Goal: Transaction & Acquisition: Purchase product/service

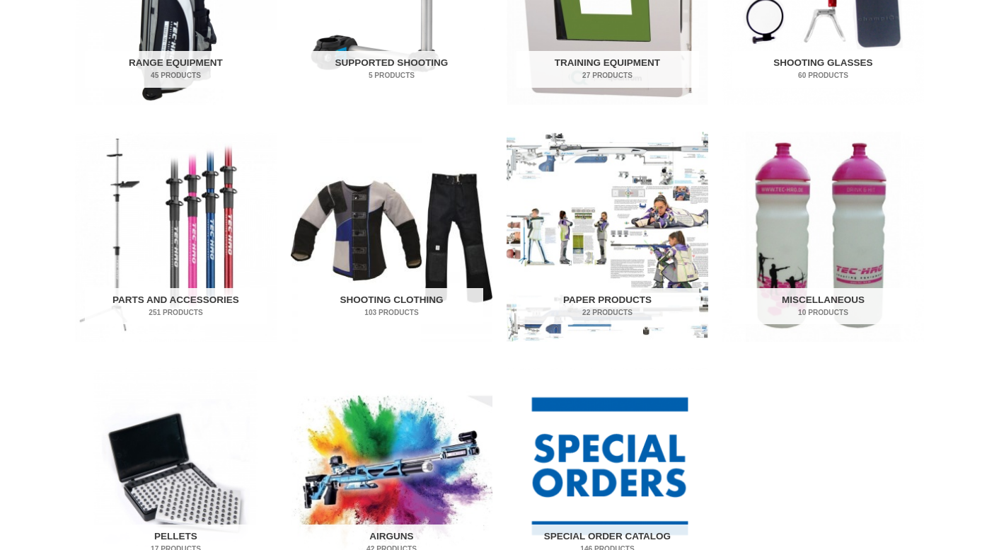
scroll to position [767, 0]
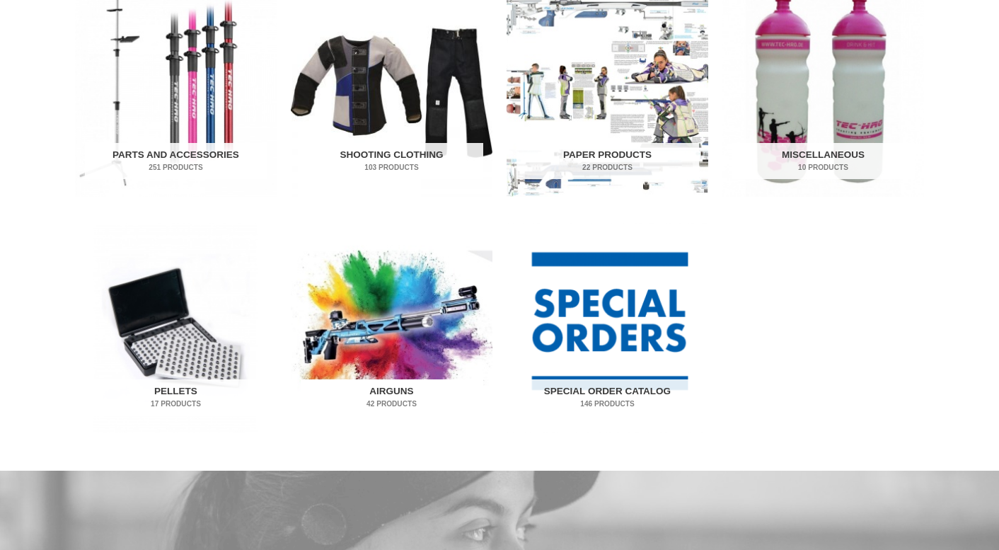
click at [398, 386] on h2 "Airguns 42 Products" at bounding box center [392, 397] width 182 height 37
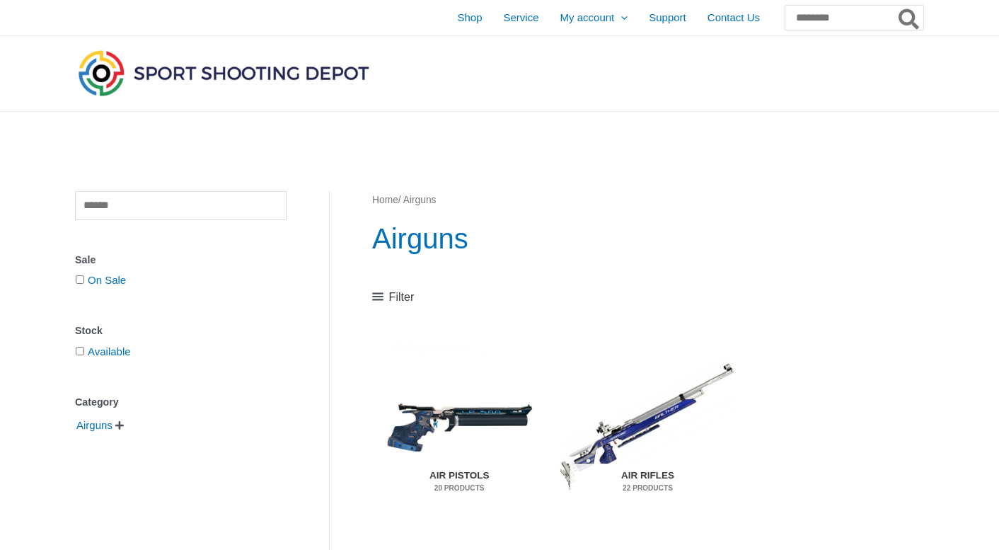
click at [465, 417] on img "Visit product category Air Pistols" at bounding box center [459, 426] width 174 height 182
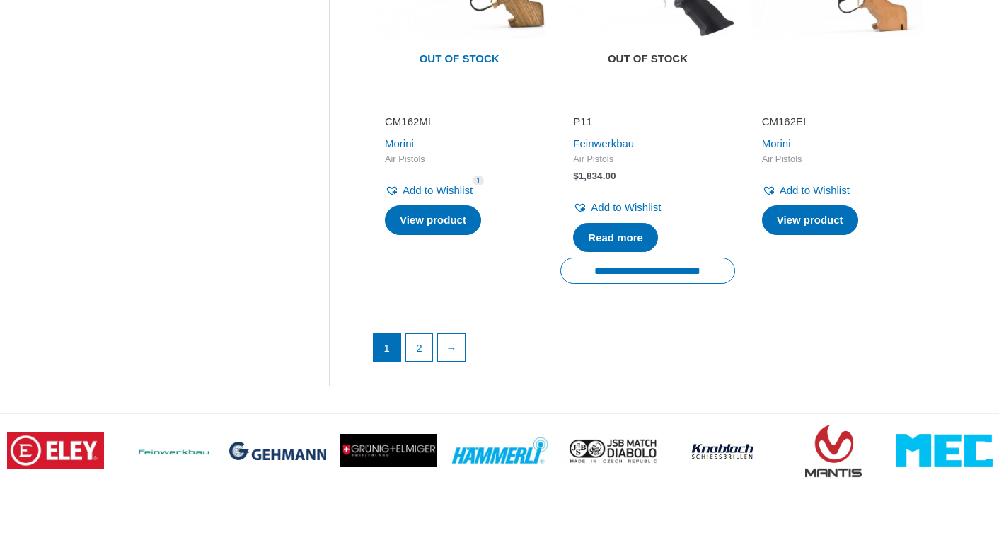
scroll to position [2126, 0]
click at [461, 334] on link "→" at bounding box center [451, 347] width 27 height 27
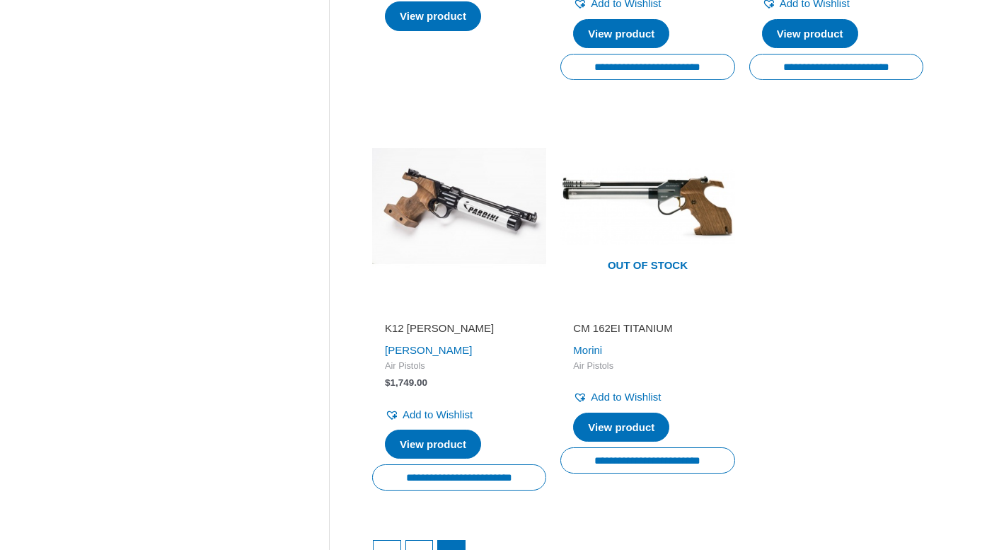
scroll to position [779, 0]
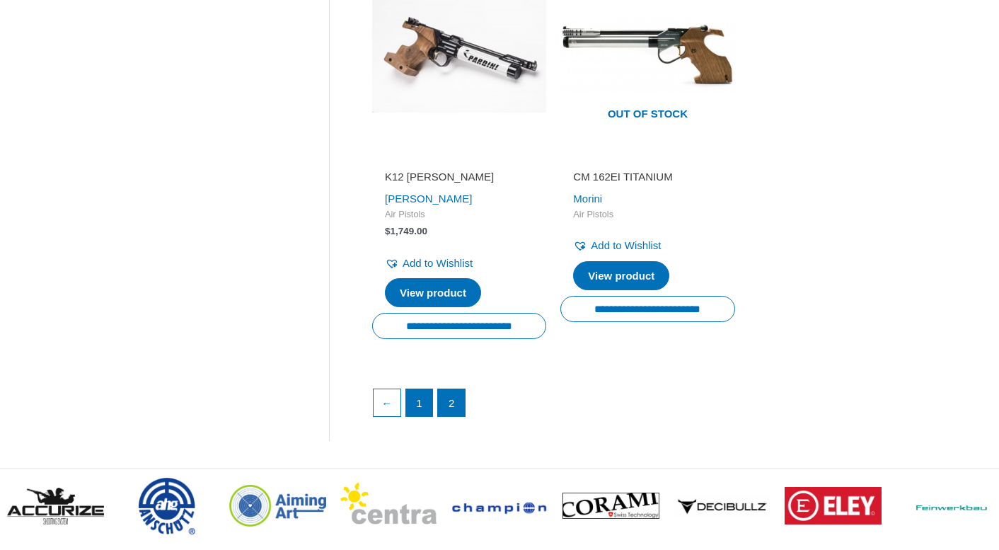
click at [419, 392] on link "1" at bounding box center [419, 402] width 27 height 27
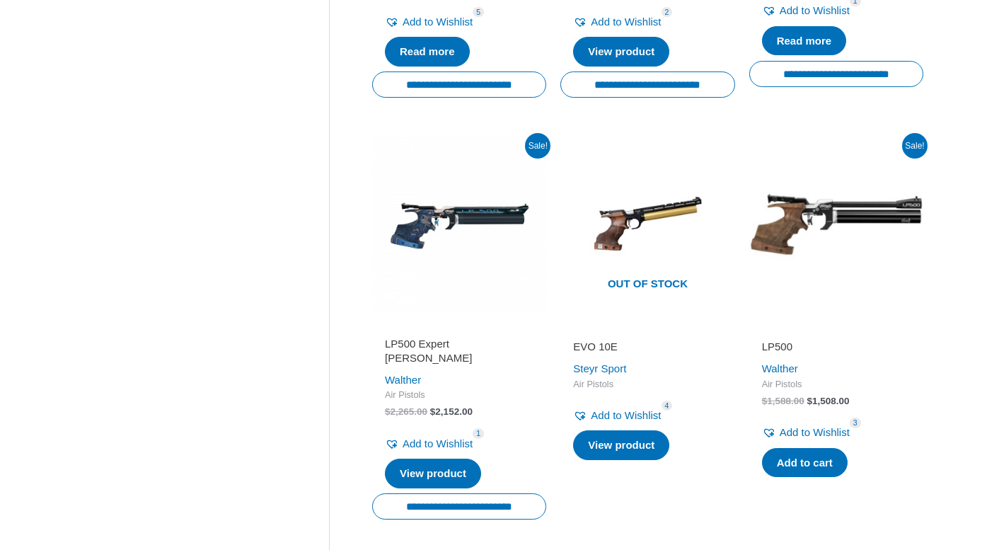
scroll to position [660, 0]
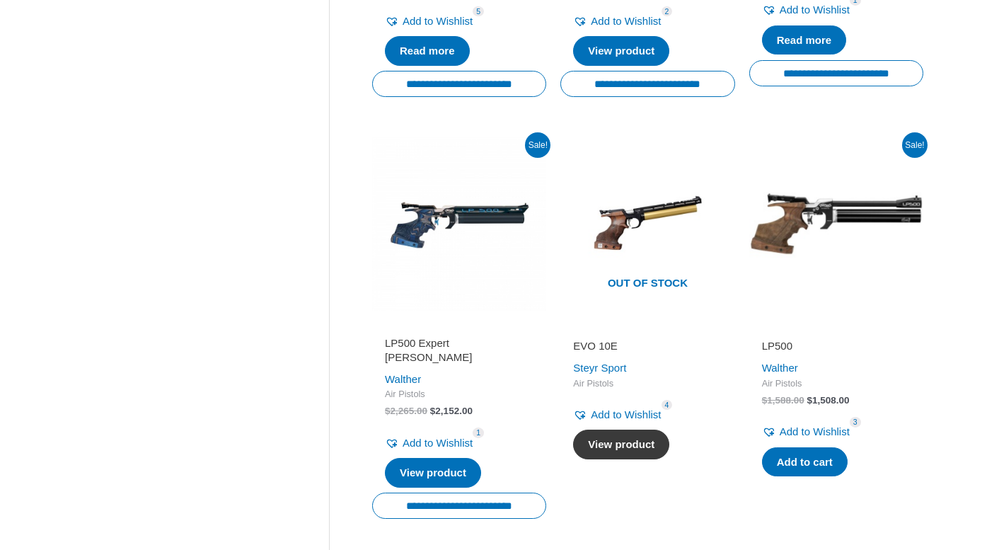
click at [622, 436] on link "View product" at bounding box center [621, 444] width 96 height 30
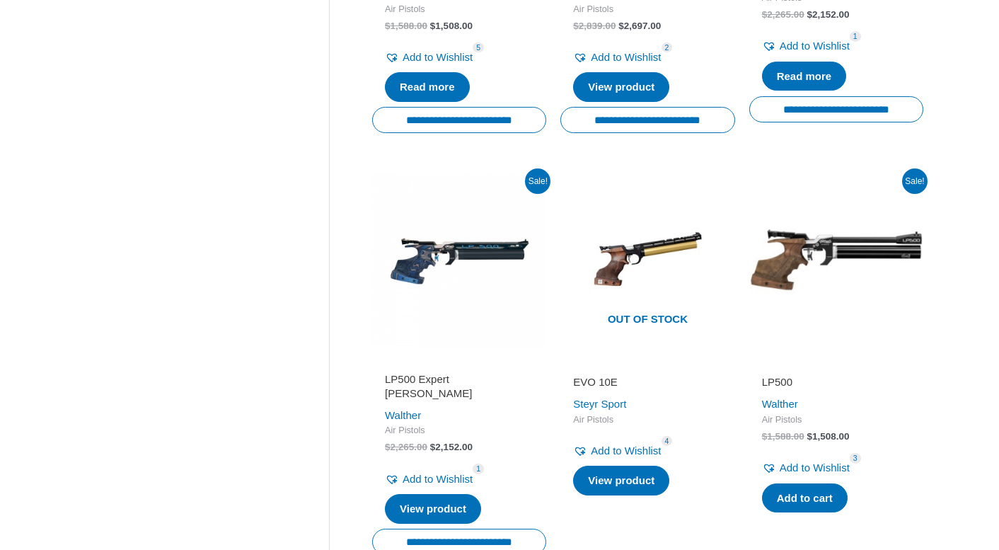
scroll to position [630, 0]
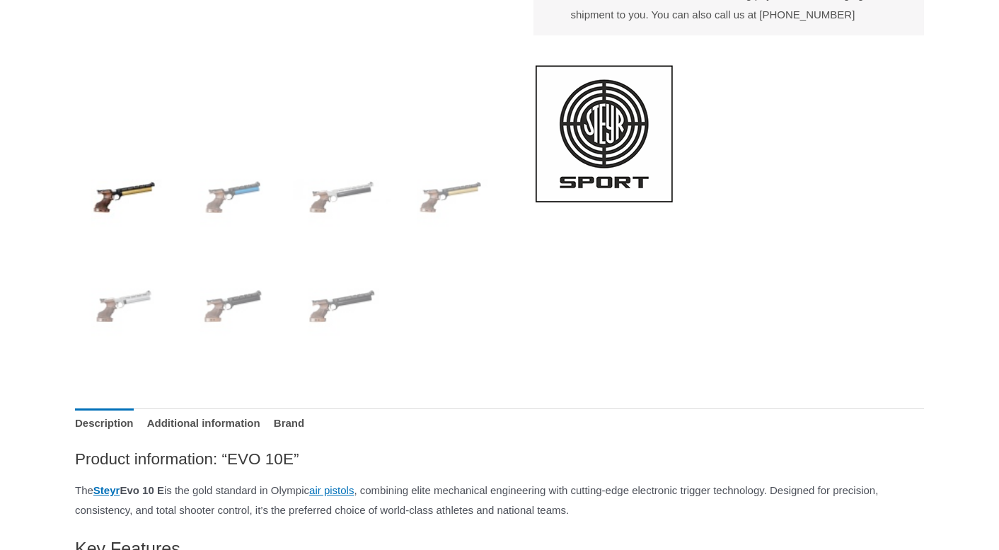
scroll to position [452, 0]
